Goal: Transaction & Acquisition: Book appointment/travel/reservation

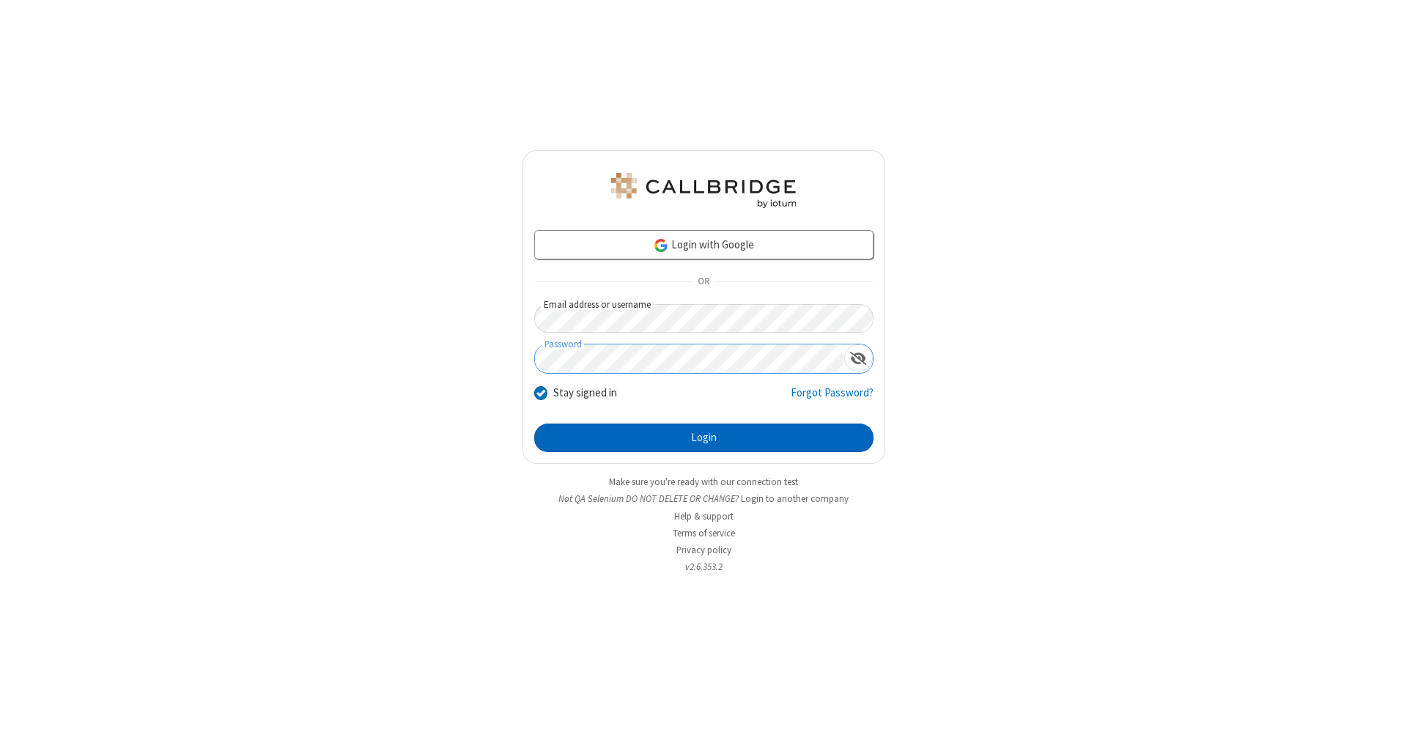
click at [704, 438] on button "Login" at bounding box center [703, 438] width 339 height 29
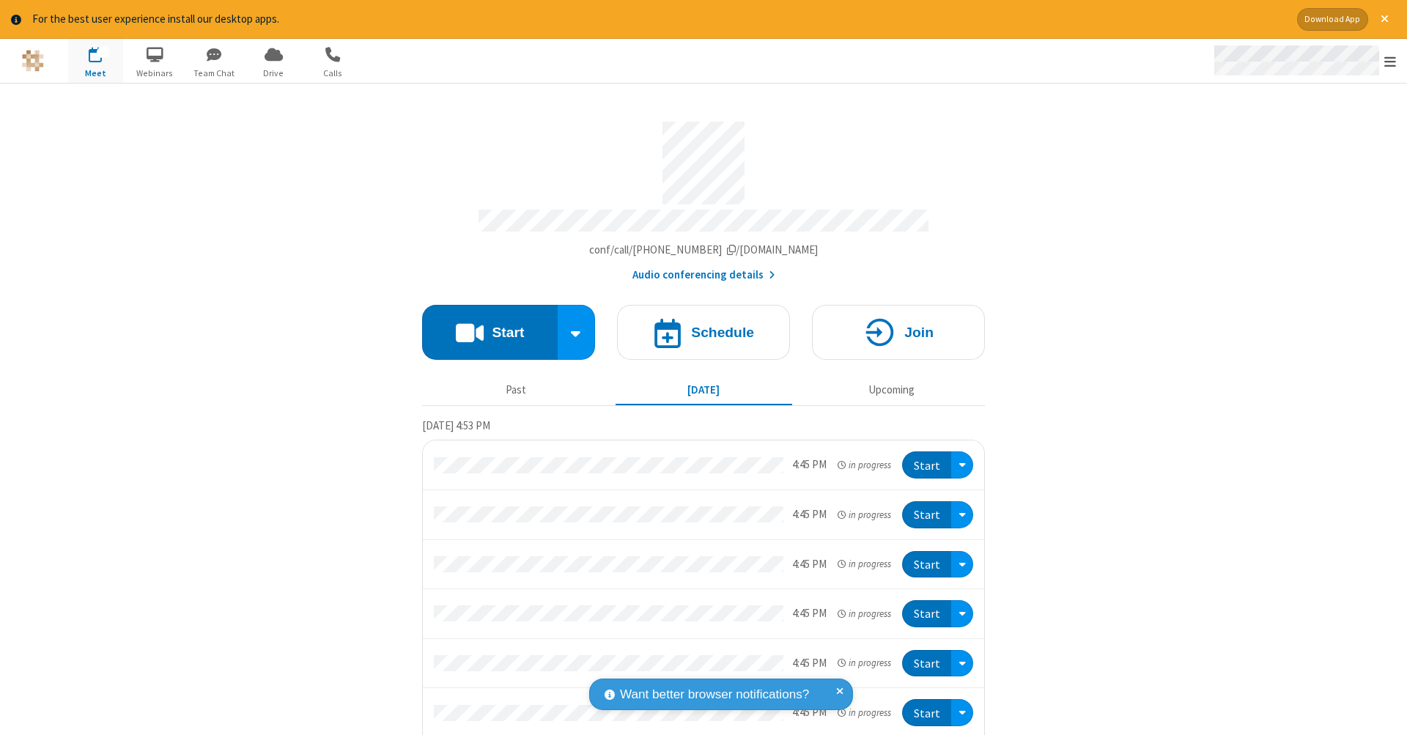
click at [1390, 62] on span "Open menu" at bounding box center [1390, 61] width 12 height 15
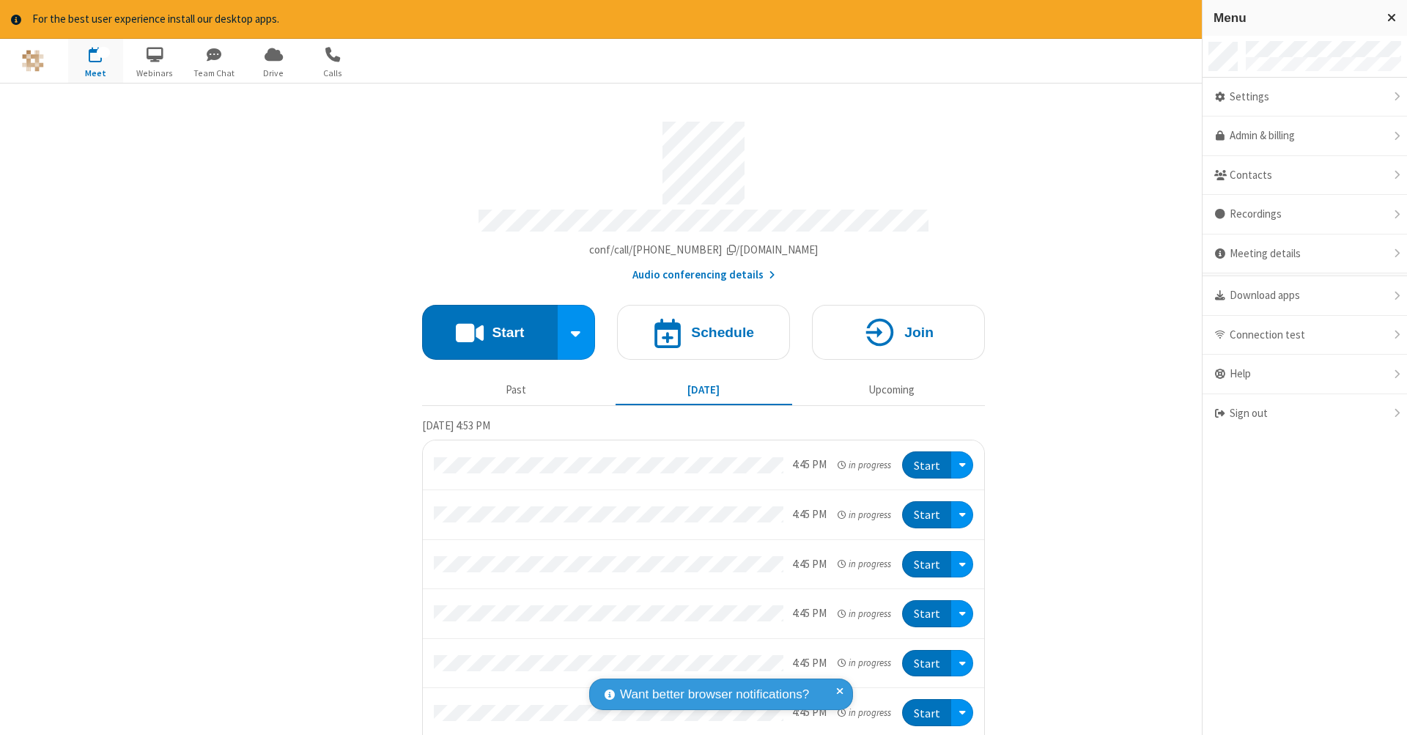
click at [95, 60] on span "button" at bounding box center [95, 54] width 55 height 25
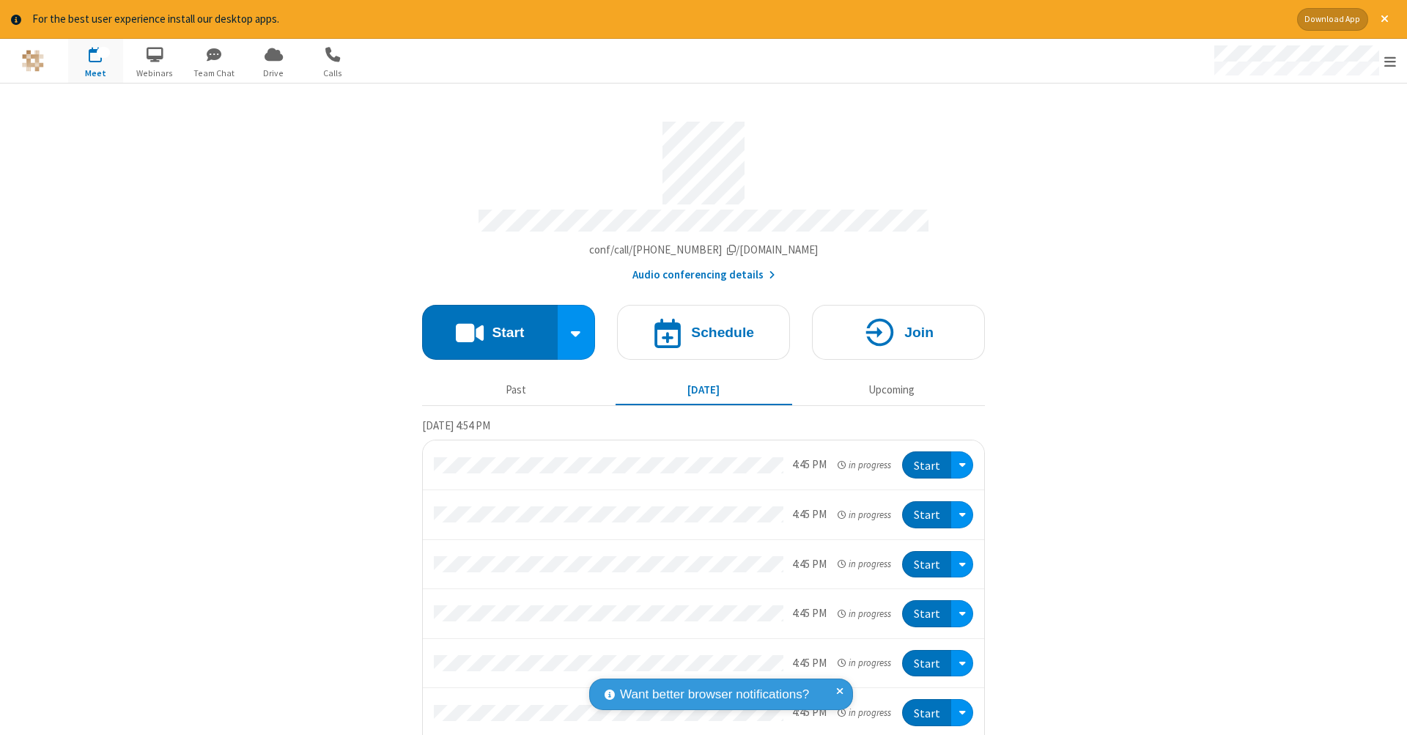
click at [95, 60] on span "button" at bounding box center [95, 54] width 55 height 25
click at [698, 325] on h4 "Schedule" at bounding box center [722, 332] width 63 height 14
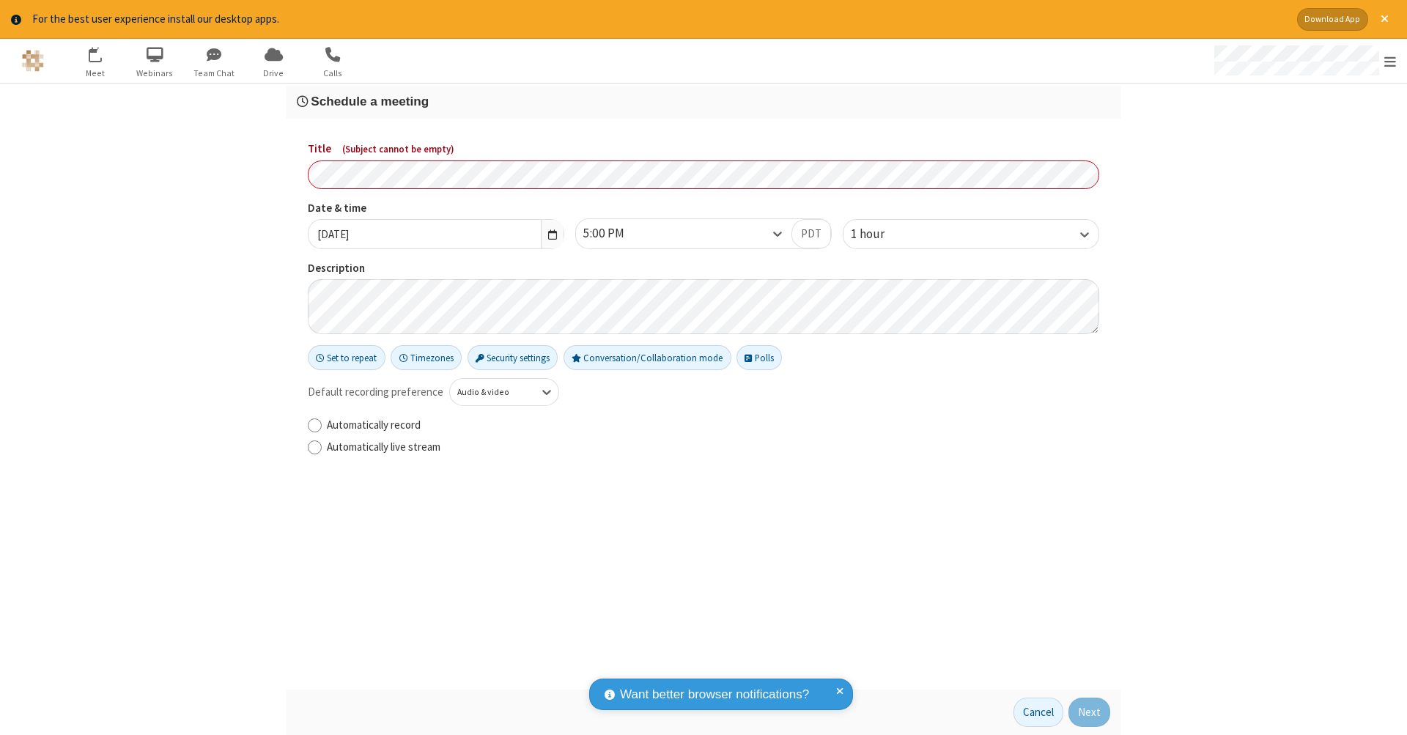
click at [704, 100] on h3 "Schedule a meeting" at bounding box center [703, 102] width 813 height 14
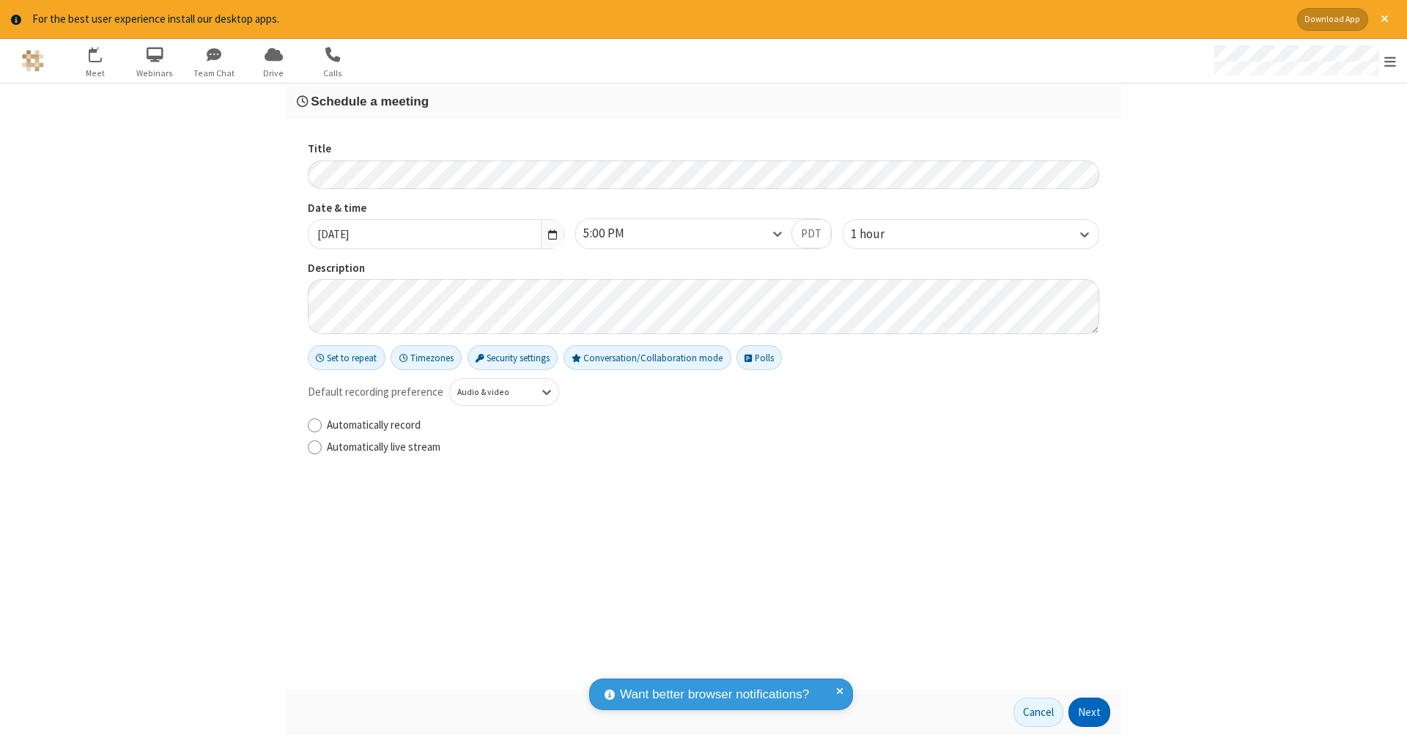
click at [1090, 712] on button "Next" at bounding box center [1090, 712] width 42 height 29
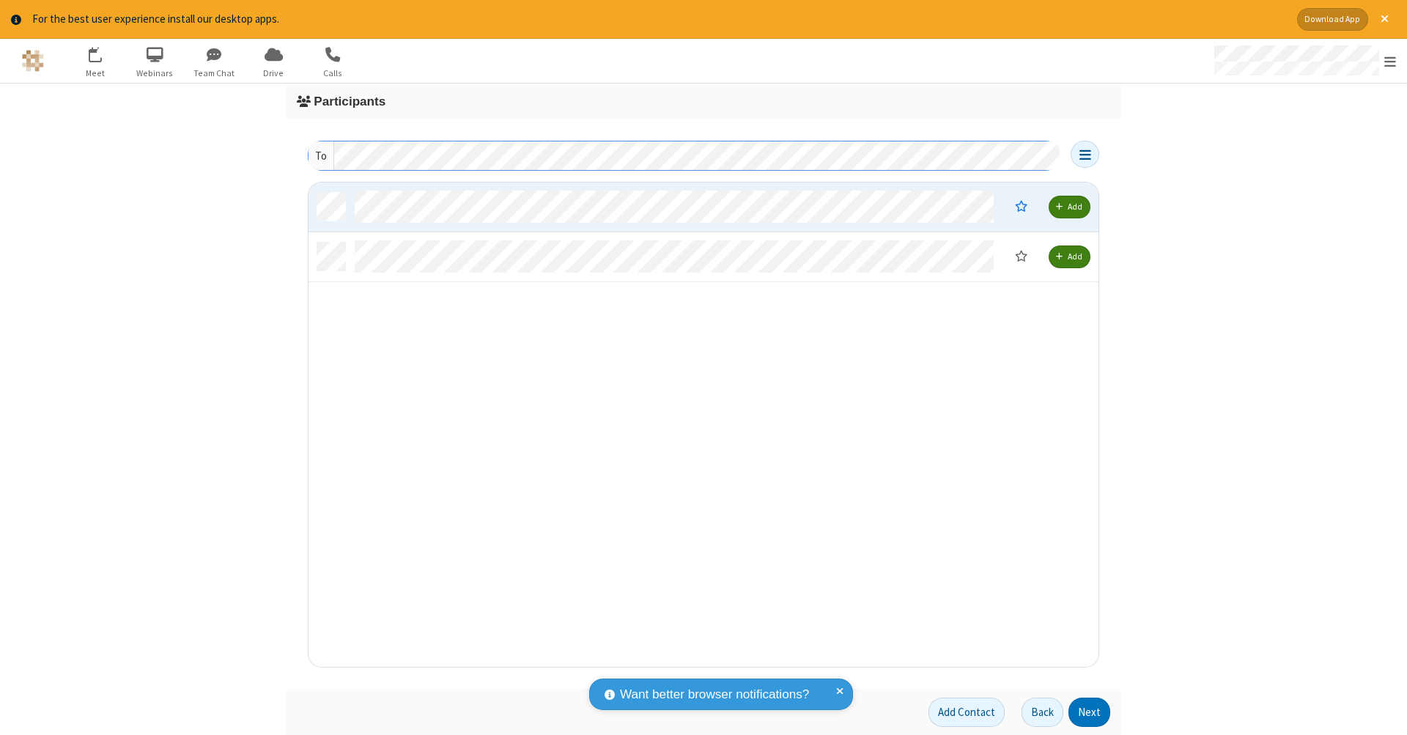
scroll to position [474, 779]
click at [1090, 712] on button "Next" at bounding box center [1090, 712] width 42 height 29
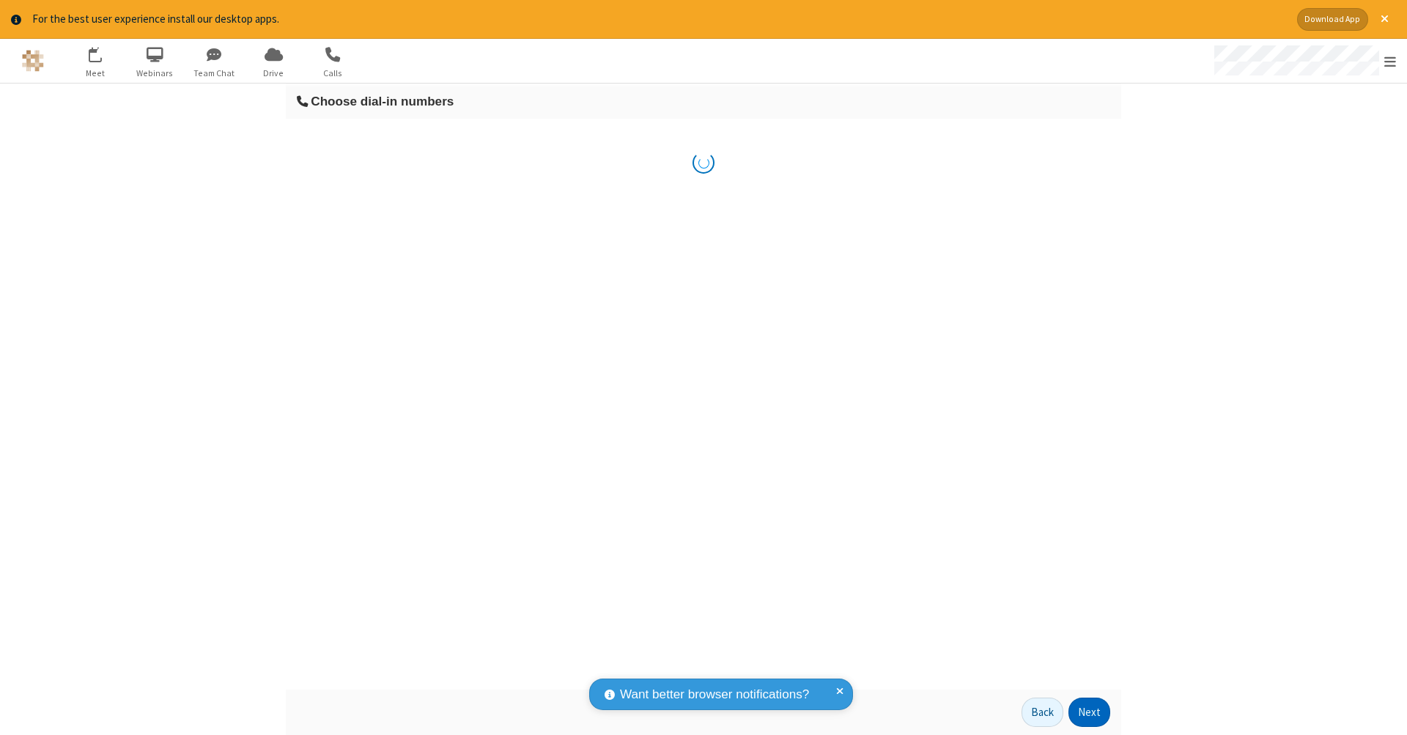
click at [1090, 712] on button "Next" at bounding box center [1090, 712] width 42 height 29
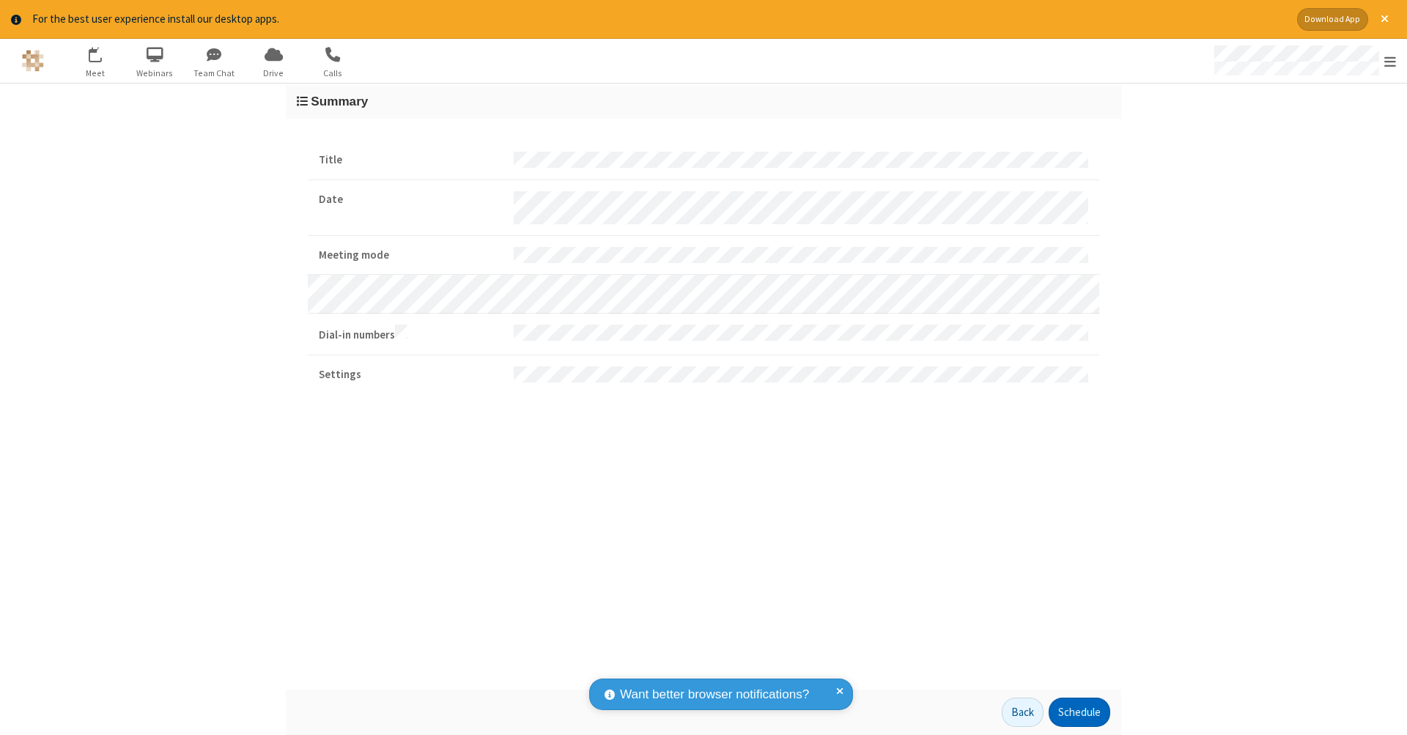
click at [1079, 712] on button "Schedule" at bounding box center [1080, 712] width 62 height 29
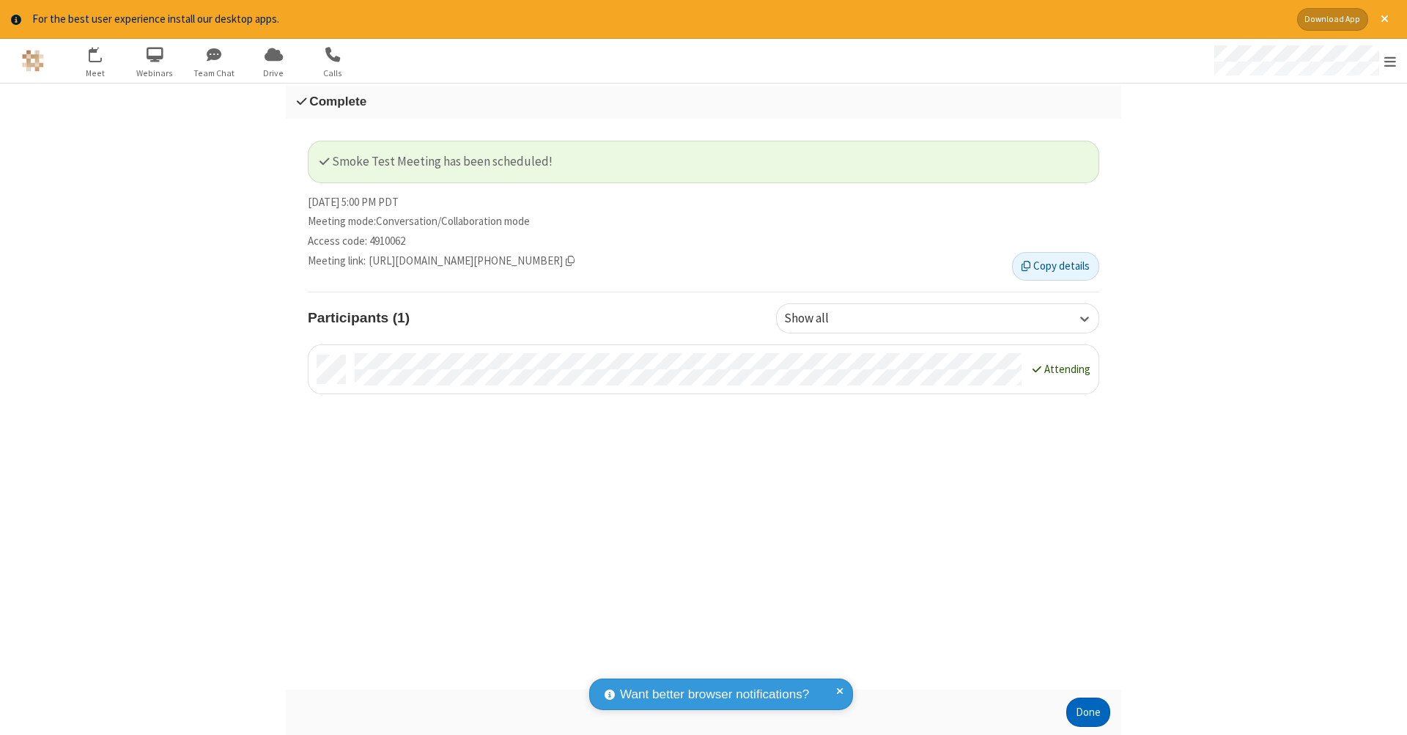
click at [1088, 712] on button "Done" at bounding box center [1088, 712] width 44 height 29
